Goal: Find specific page/section: Find specific page/section

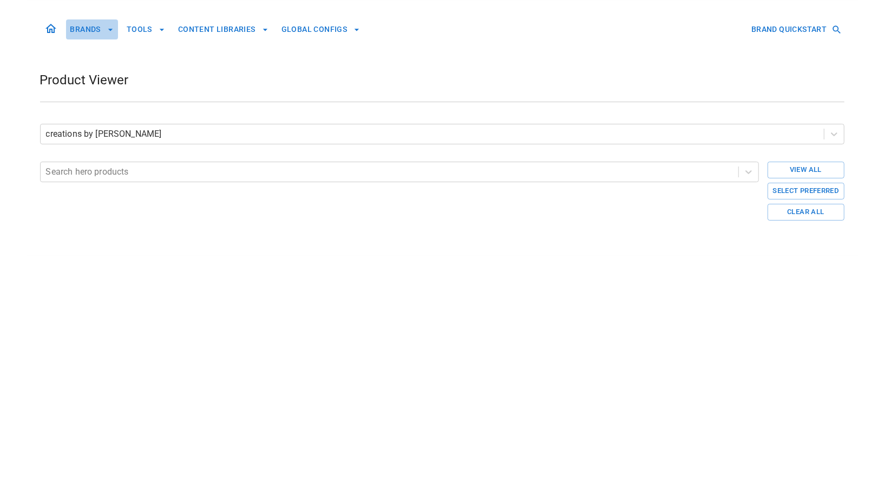
click at [81, 25] on button "BRANDS" at bounding box center [92, 29] width 52 height 20
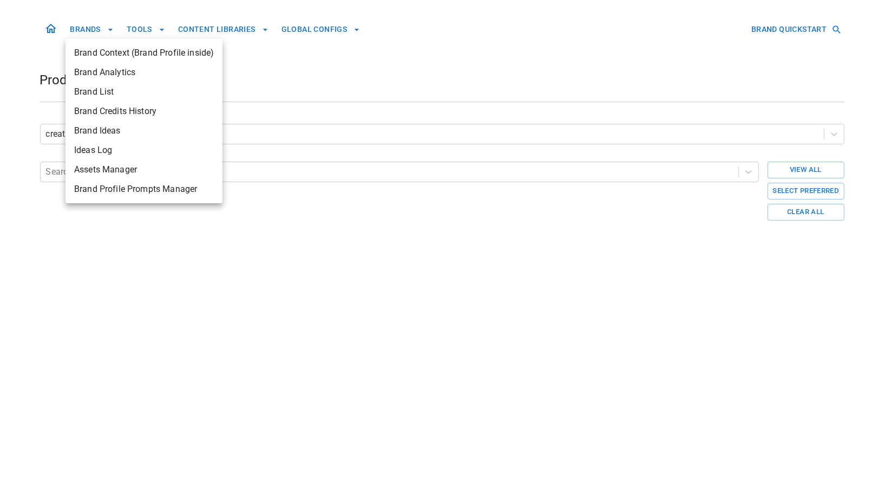
click at [77, 167] on span "Assets Manager" at bounding box center [144, 169] width 140 height 13
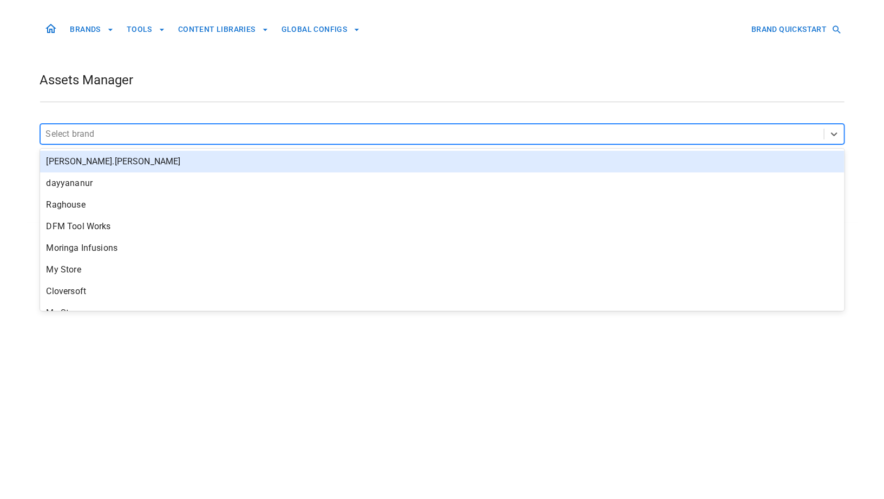
click at [305, 134] on div at bounding box center [432, 134] width 772 height 15
type input "***"
click at [150, 166] on div "Visionary Pet Food" at bounding box center [442, 162] width 804 height 22
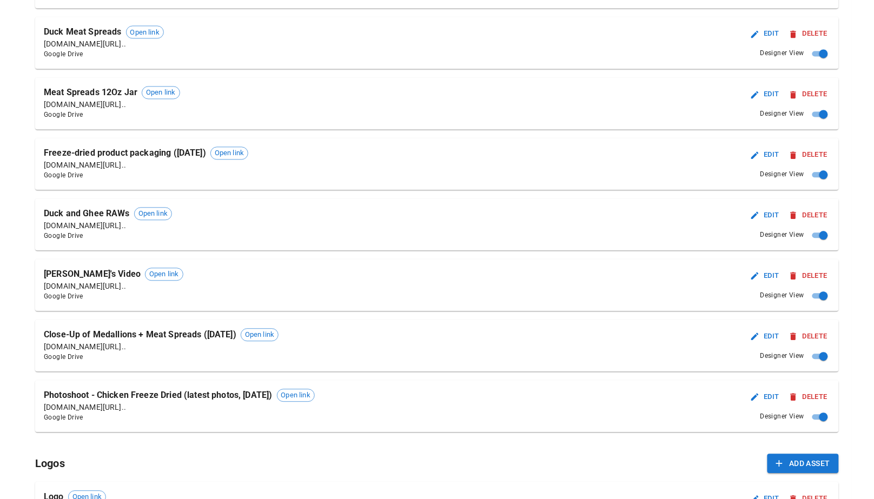
scroll to position [693, 0]
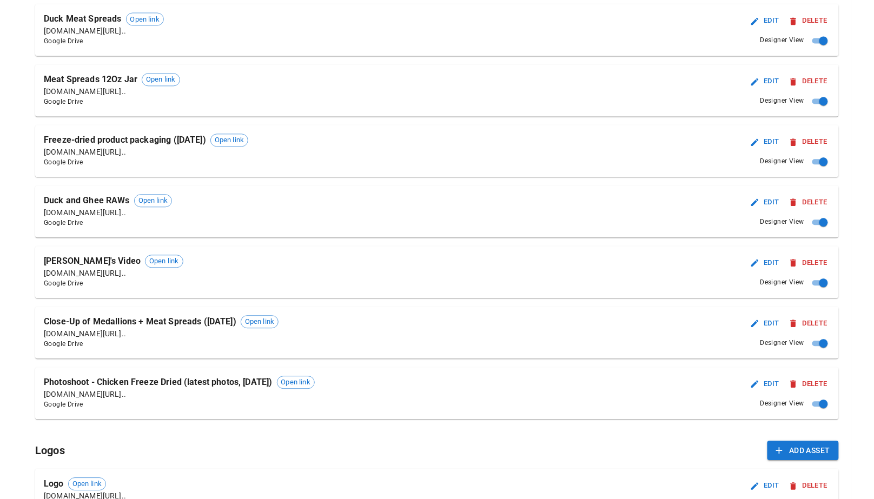
click at [196, 381] on p "Photoshoot - Chicken Freeze Dried (latest photos, [DATE])" at bounding box center [158, 382] width 229 height 13
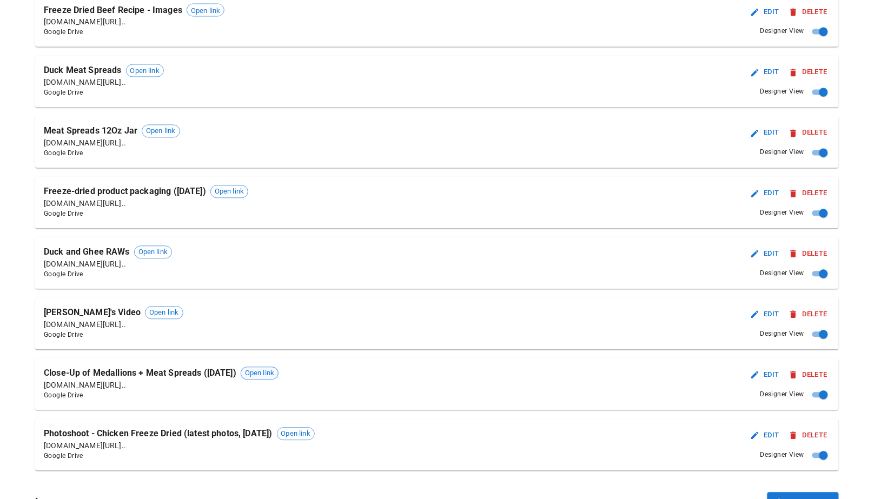
scroll to position [631, 0]
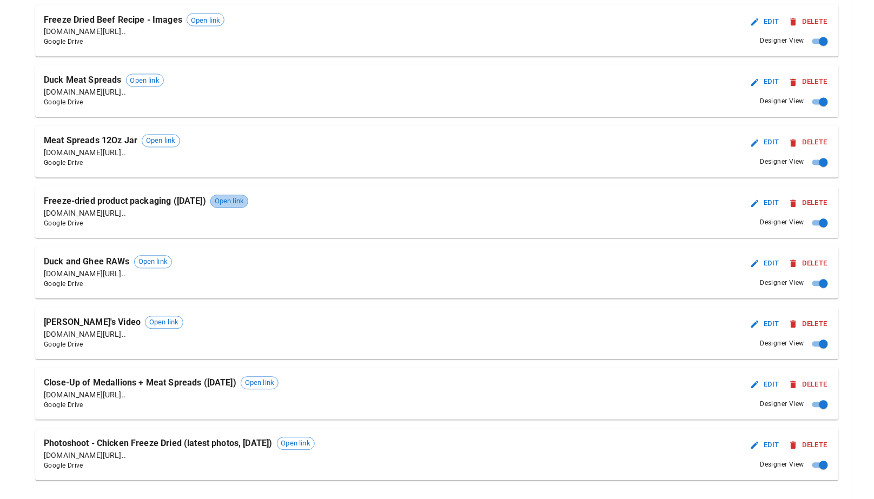
click at [241, 202] on span "Open link" at bounding box center [229, 201] width 37 height 11
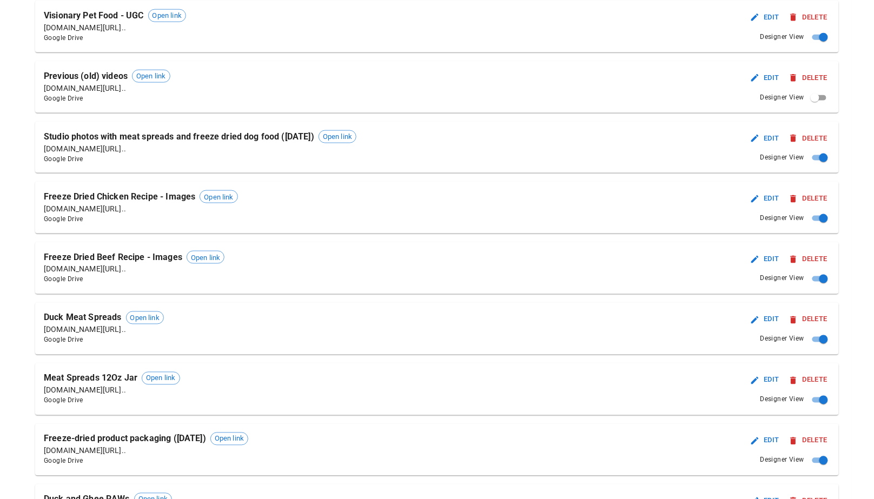
scroll to position [392, 0]
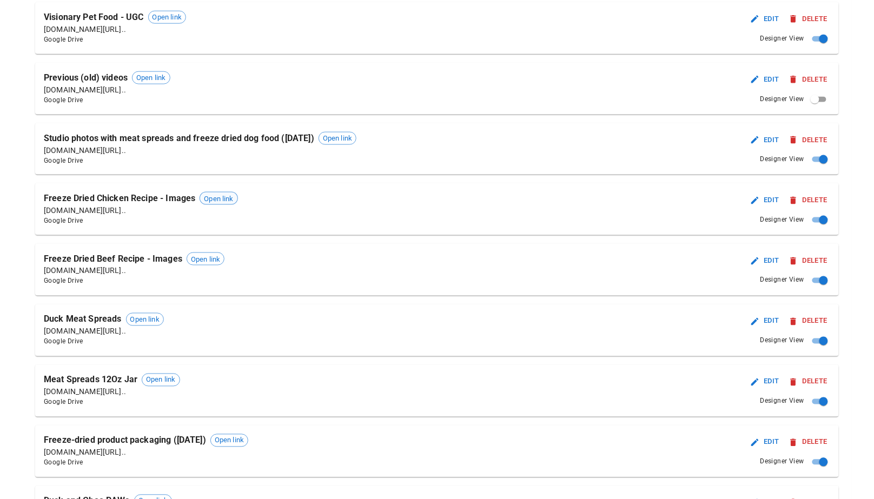
click at [229, 196] on span "Open link" at bounding box center [218, 199] width 37 height 11
